Goal: Task Accomplishment & Management: Complete application form

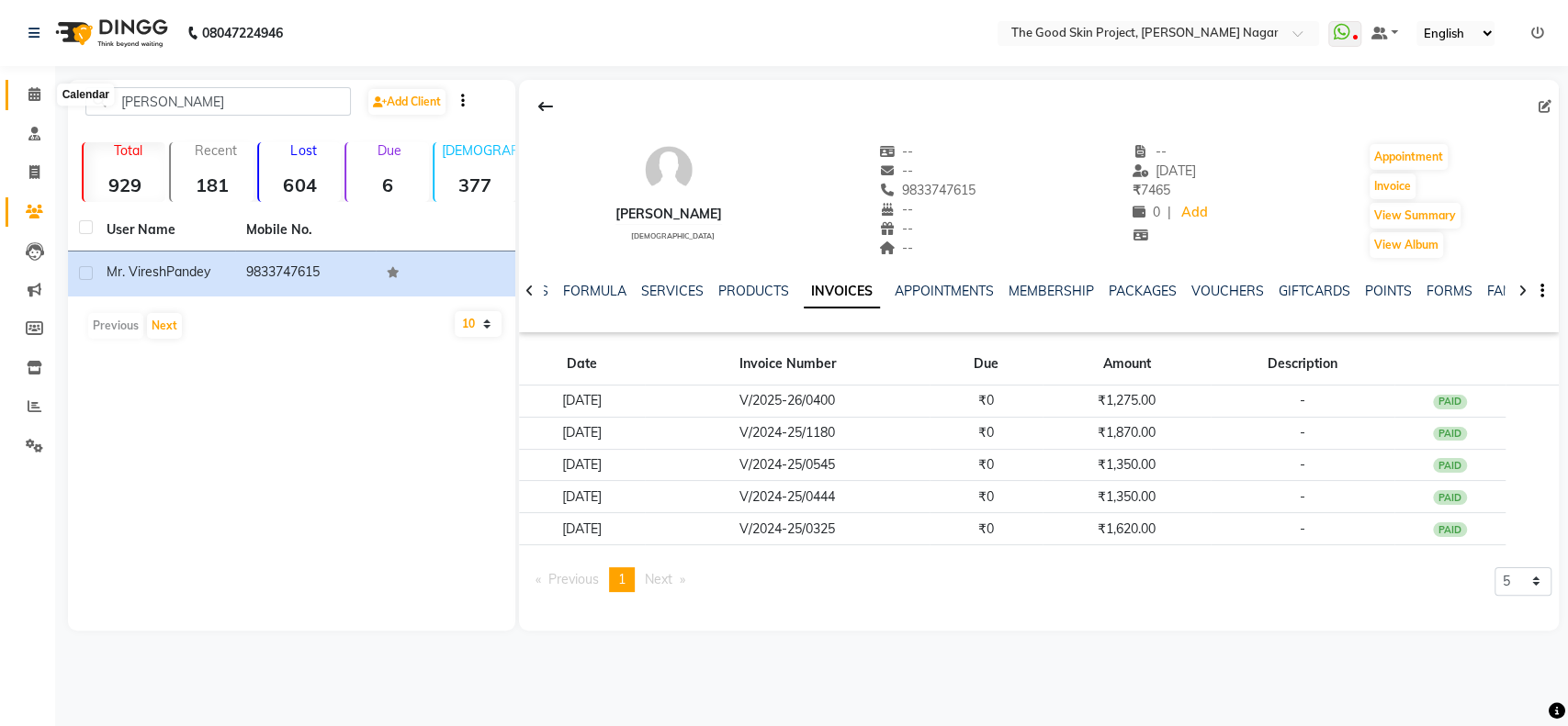
click at [32, 92] on icon at bounding box center [35, 94] width 12 height 14
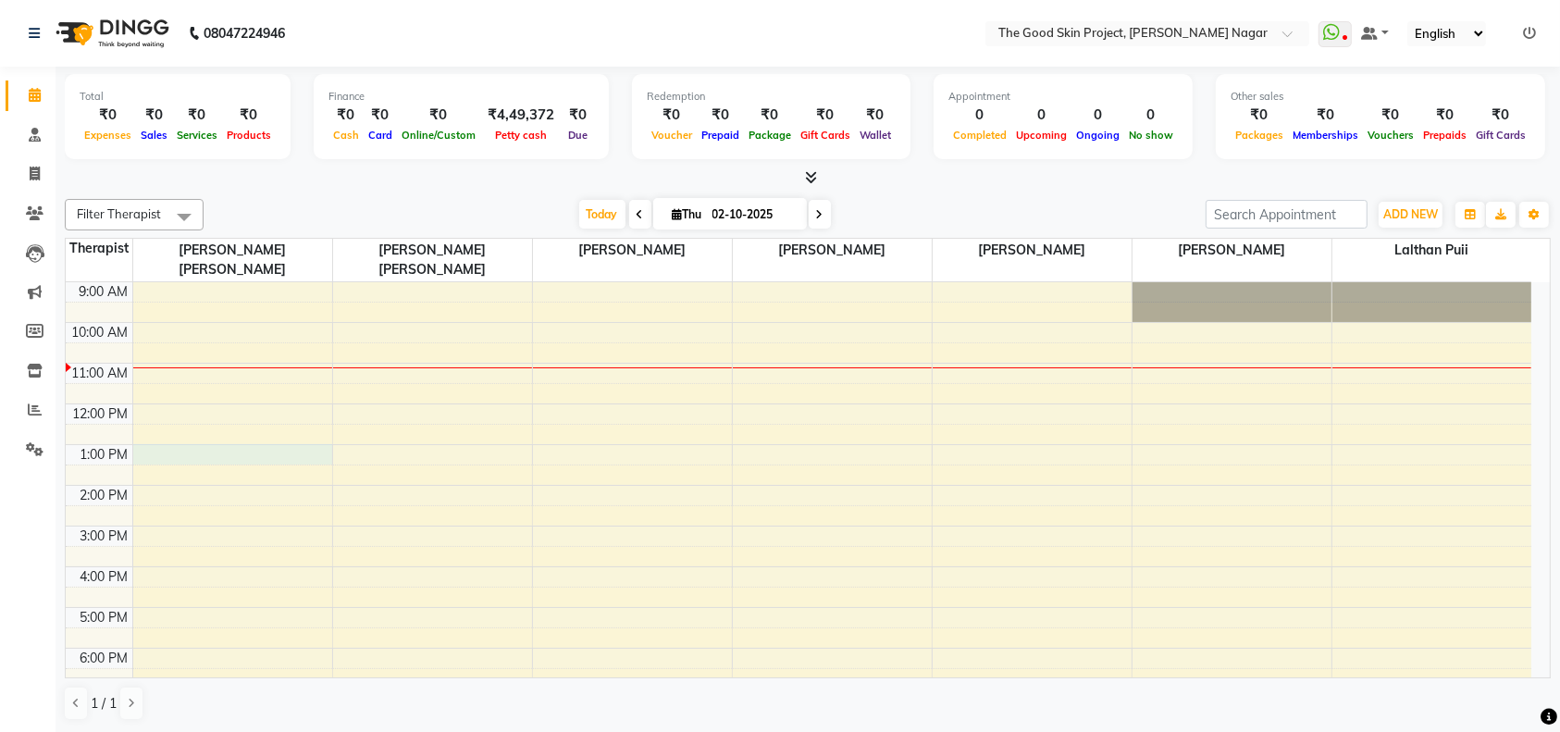
click at [170, 440] on div "9:00 AM 10:00 AM 11:00 AM 12:00 PM 1:00 PM 2:00 PM 3:00 PM 4:00 PM 5:00 PM 6:00…" at bounding box center [799, 505] width 1466 height 447
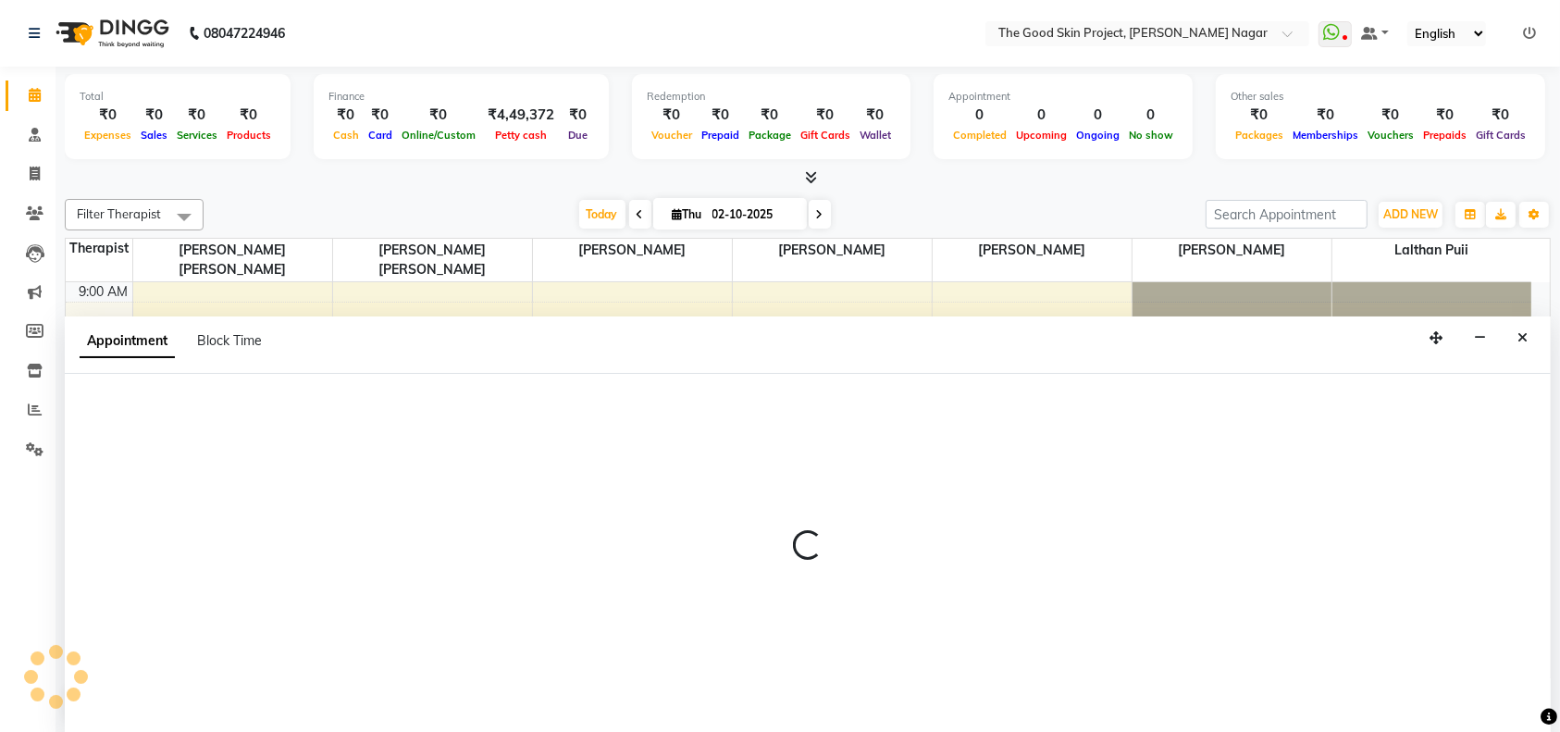
select select "45878"
select select "780"
select select "tentative"
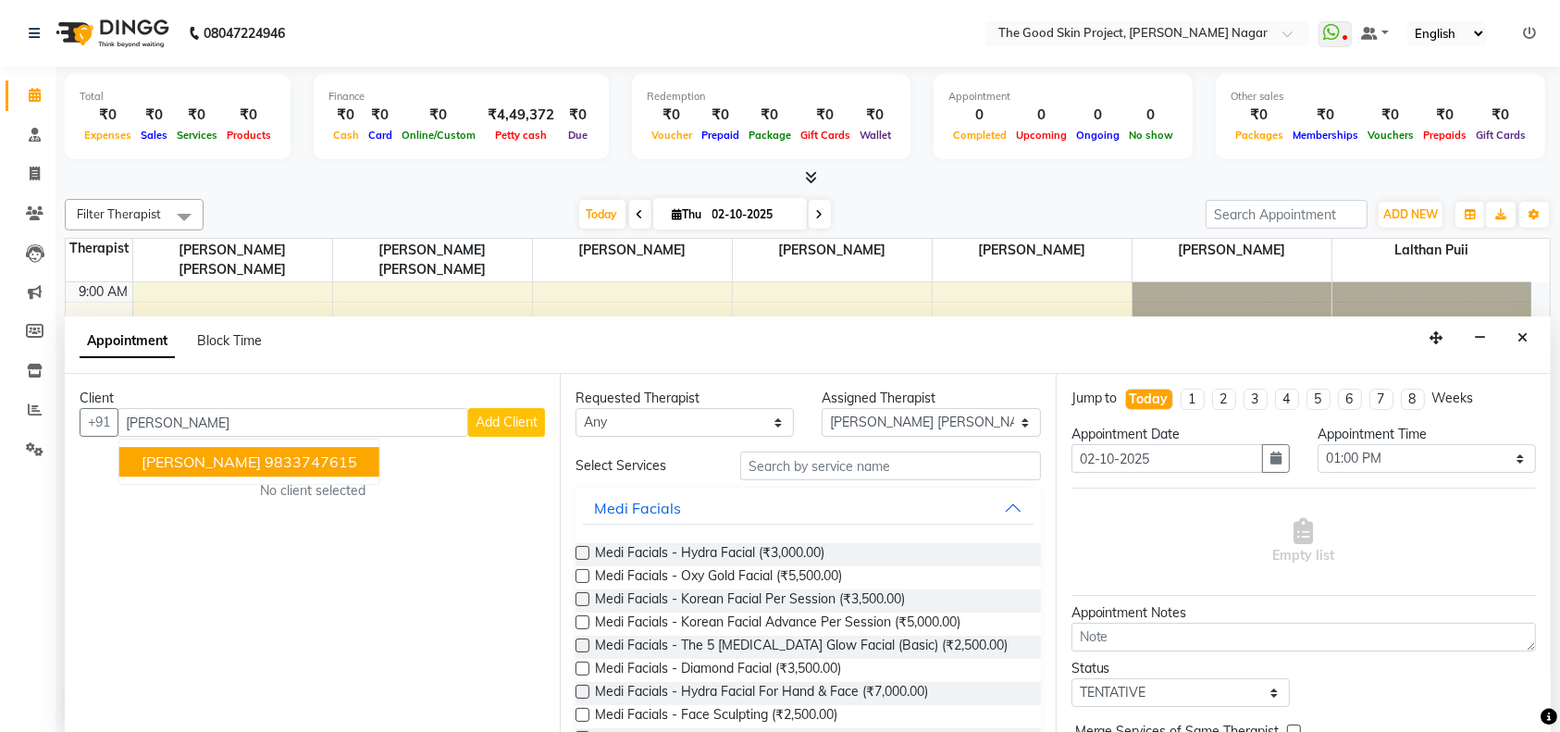
click at [206, 461] on span "[PERSON_NAME]" at bounding box center [201, 463] width 119 height 19
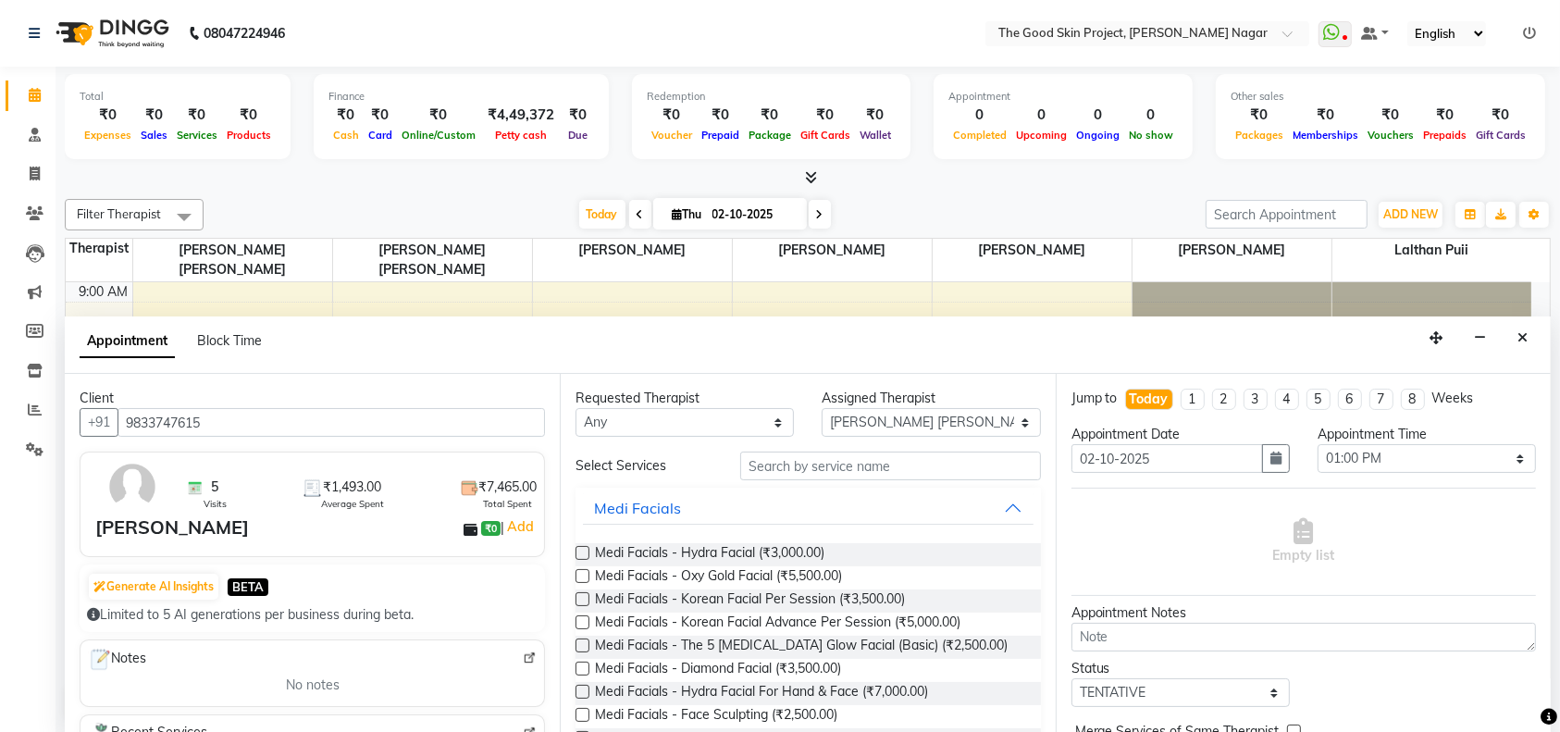
type input "9833747615"
click at [868, 470] on input "text" at bounding box center [890, 466] width 301 height 29
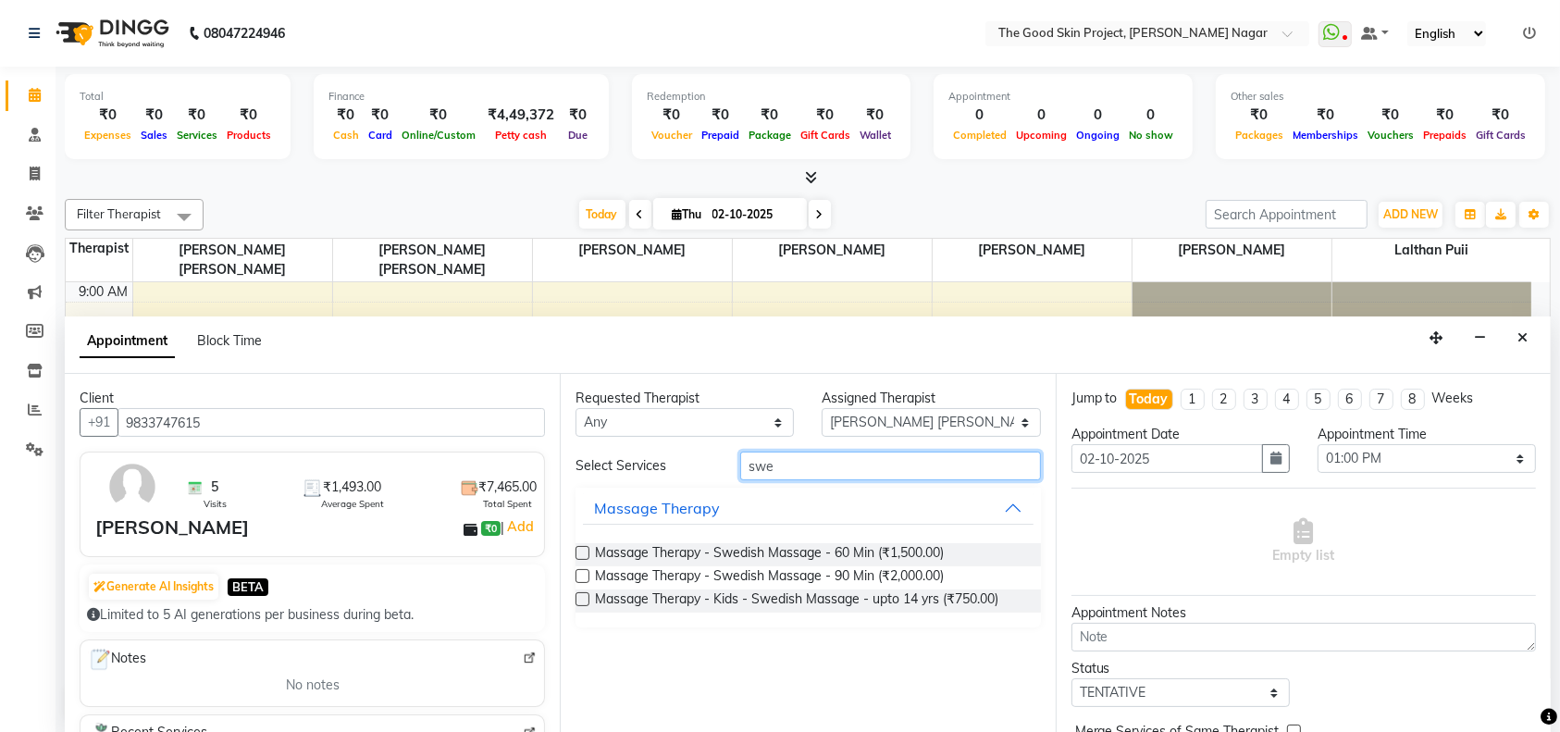
type input "swe"
click at [583, 550] on label at bounding box center [583, 553] width 14 height 14
click at [583, 550] on input "checkbox" at bounding box center [582, 555] width 12 height 12
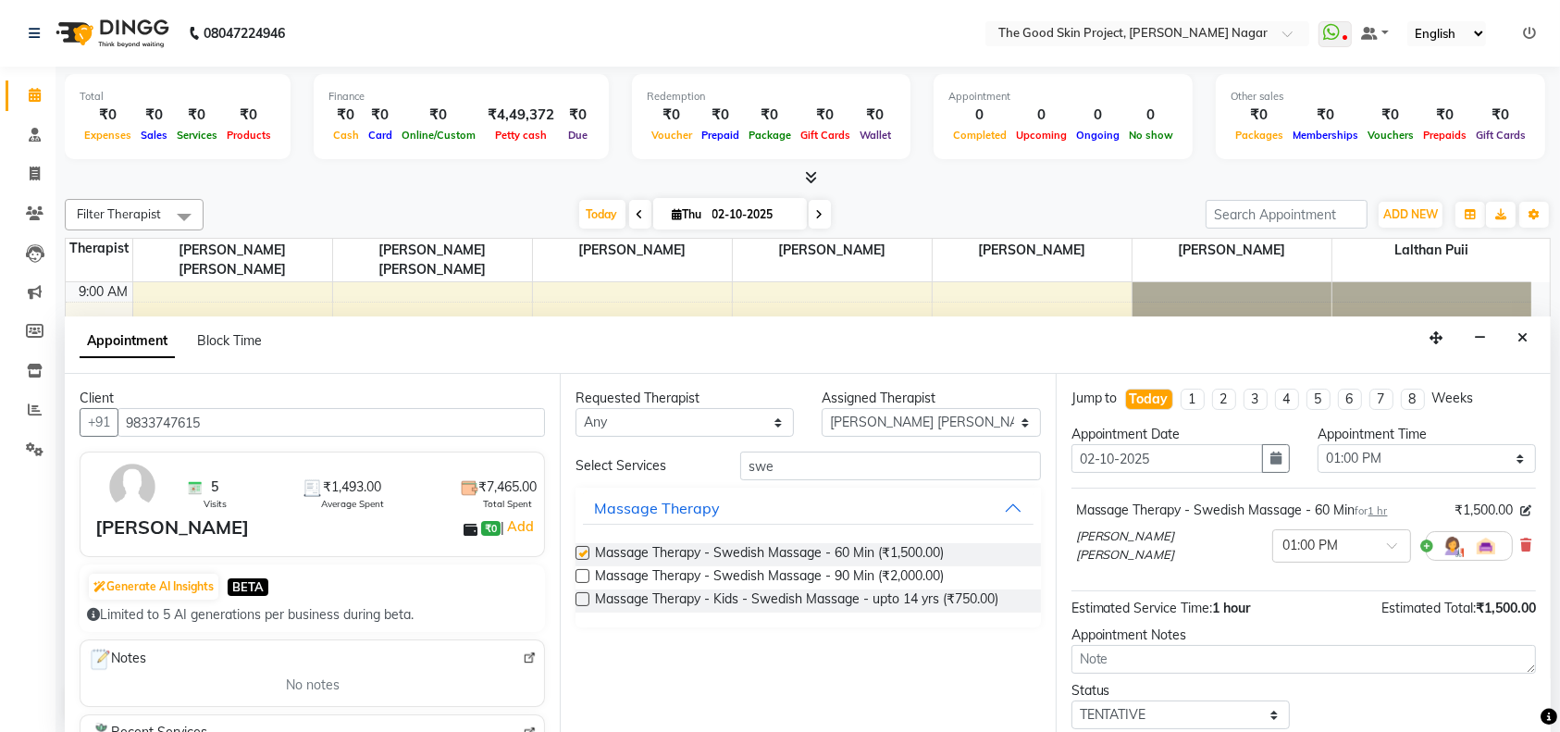
checkbox input "false"
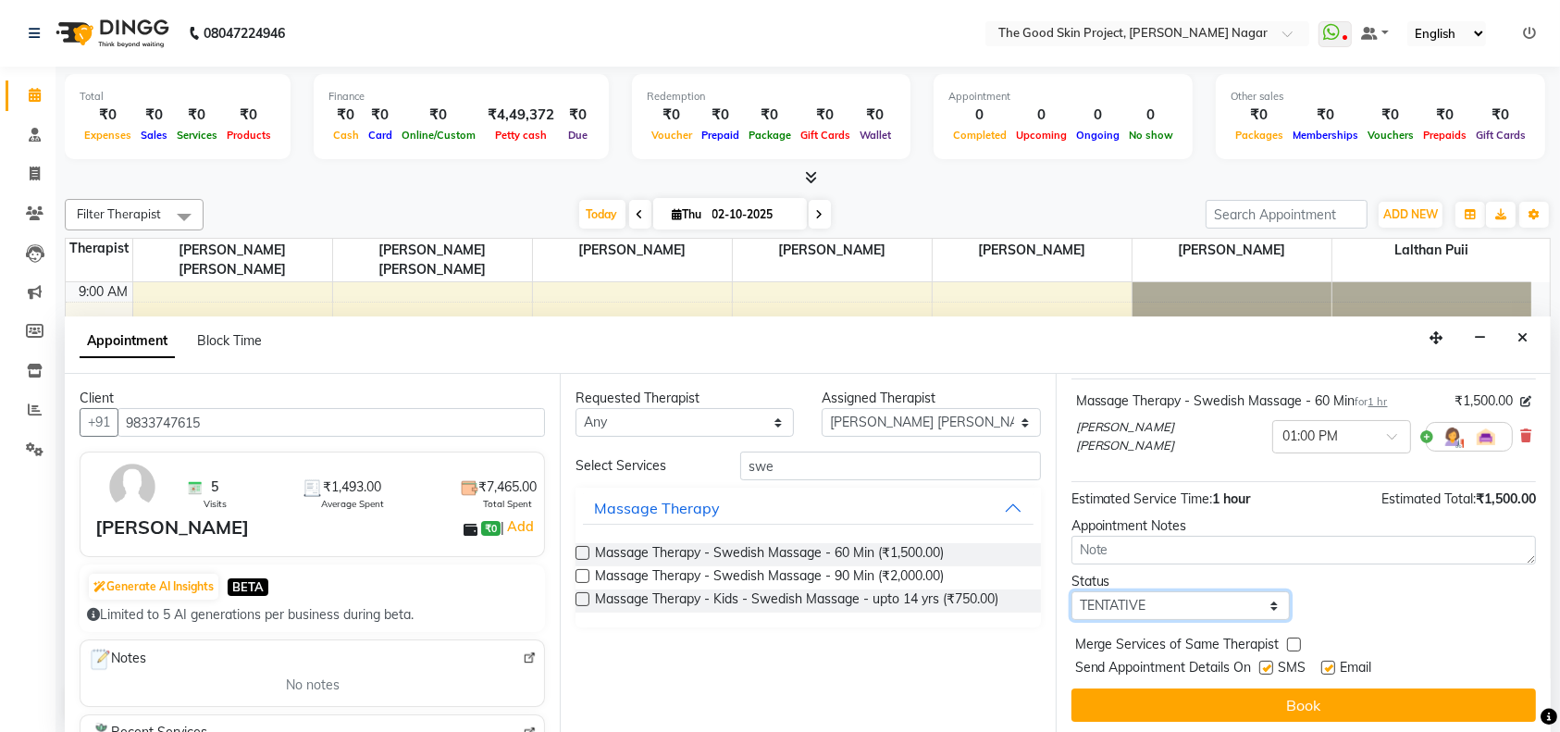
click at [1259, 595] on select "Select TENTATIVE CONFIRM CHECK-IN UPCOMING" at bounding box center [1181, 605] width 218 height 29
select select "confirm booking"
click at [1072, 591] on select "Select TENTATIVE CONFIRM CHECK-IN UPCOMING" at bounding box center [1181, 605] width 218 height 29
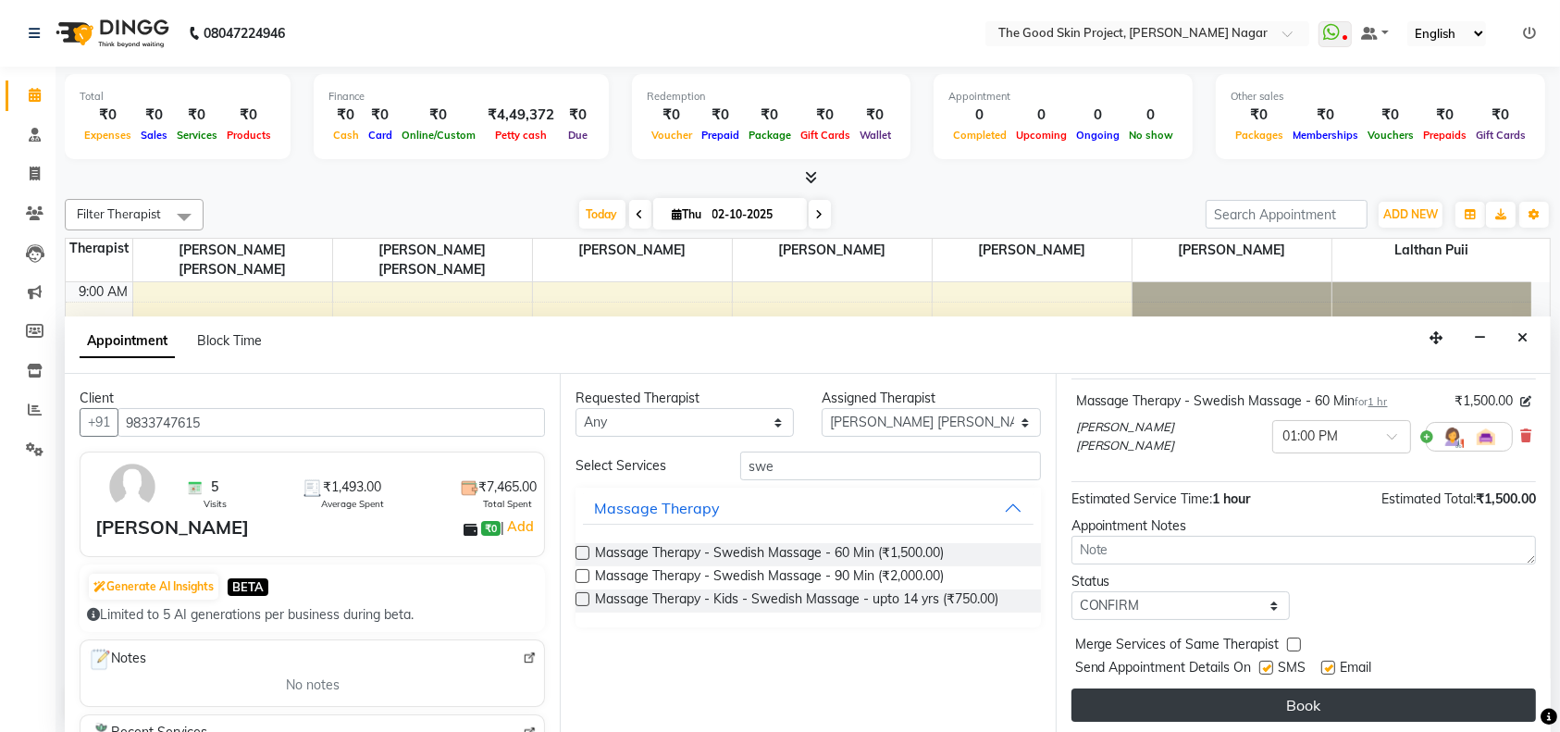
click at [1298, 702] on button "Book" at bounding box center [1304, 705] width 465 height 33
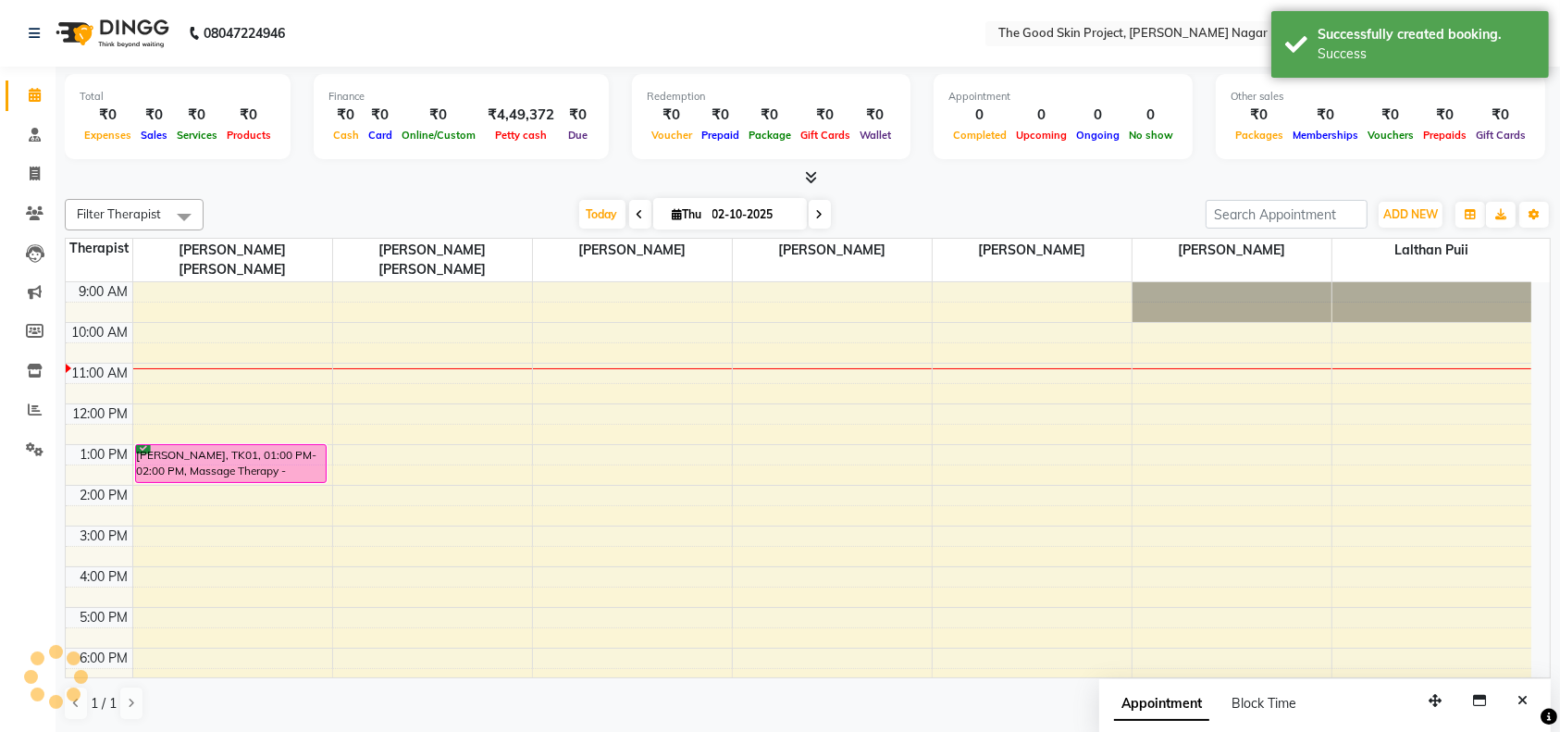
scroll to position [0, 0]
